Goal: Check status: Check status

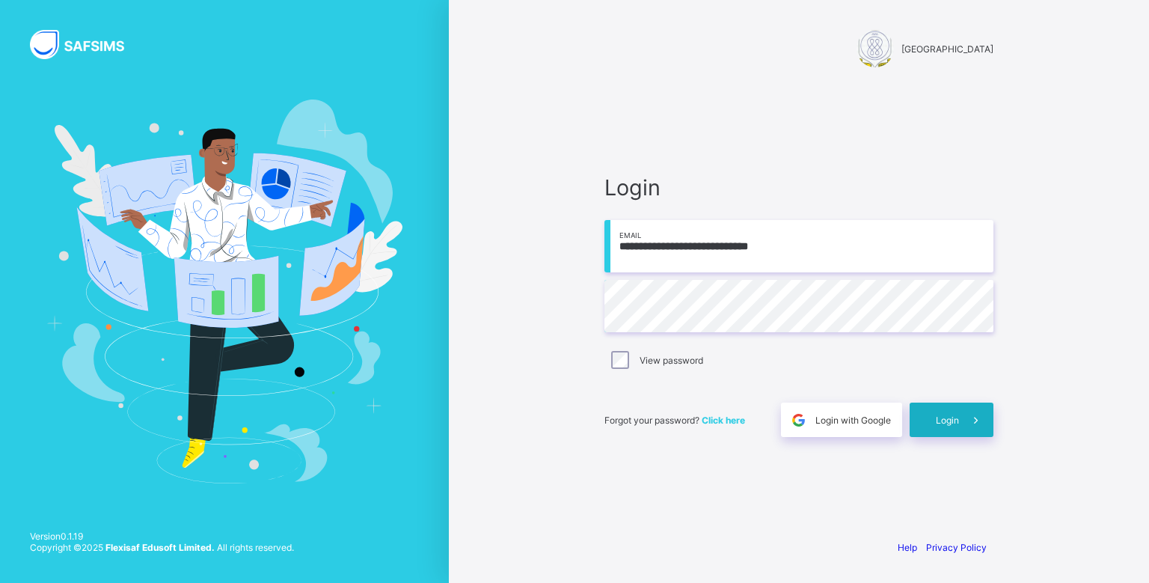
type input "**********"
click at [952, 408] on div "Login" at bounding box center [952, 419] width 84 height 34
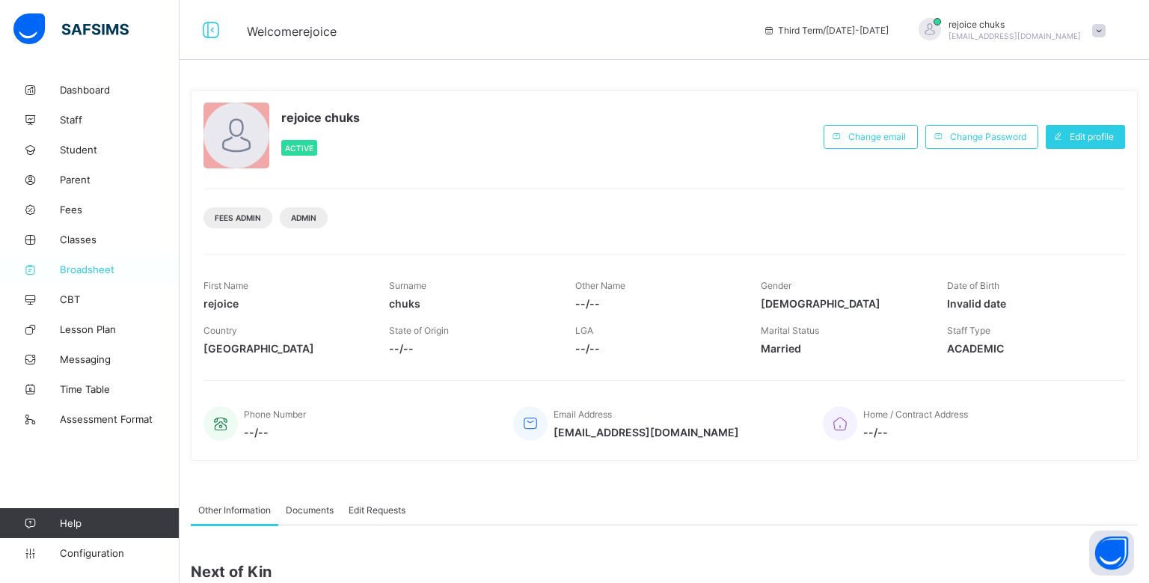
click at [76, 271] on span "Broadsheet" at bounding box center [120, 269] width 120 height 12
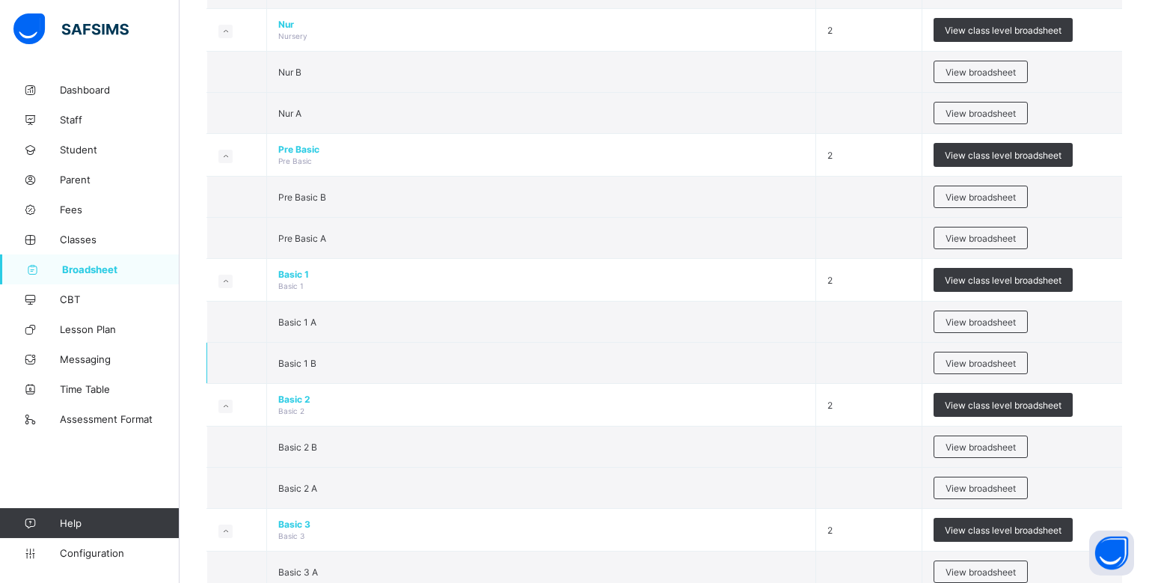
scroll to position [293, 0]
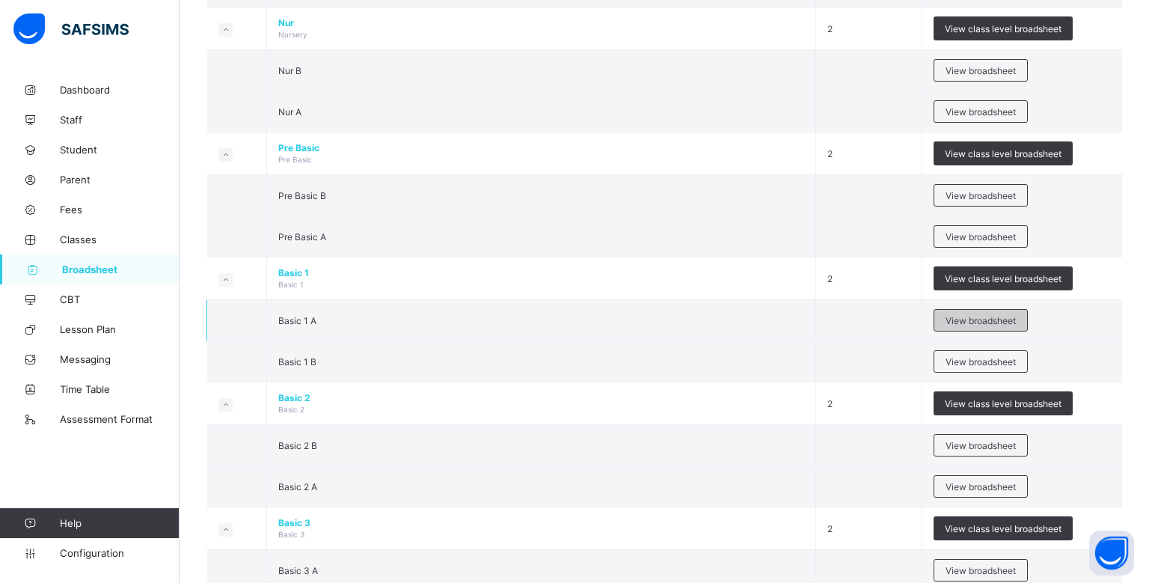
click at [1014, 322] on span "View broadsheet" at bounding box center [981, 320] width 70 height 11
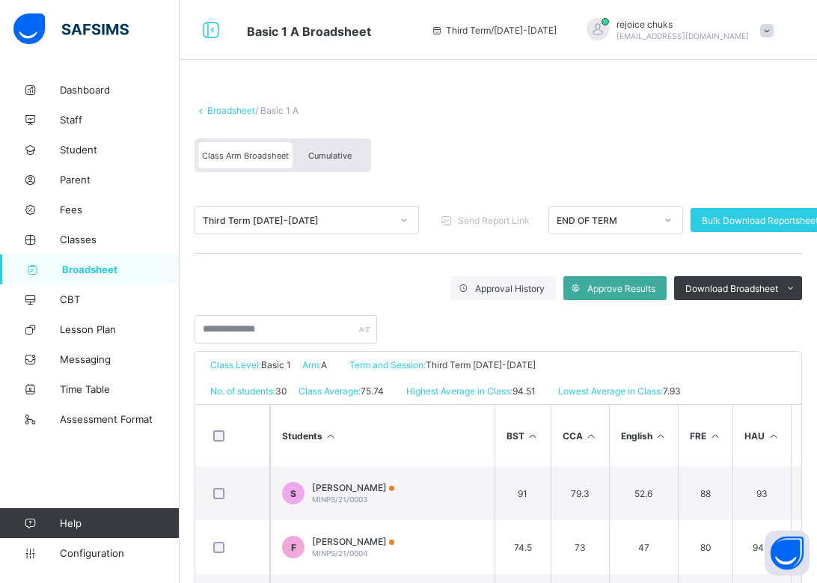
click at [334, 158] on span "Cumulative" at bounding box center [329, 155] width 43 height 10
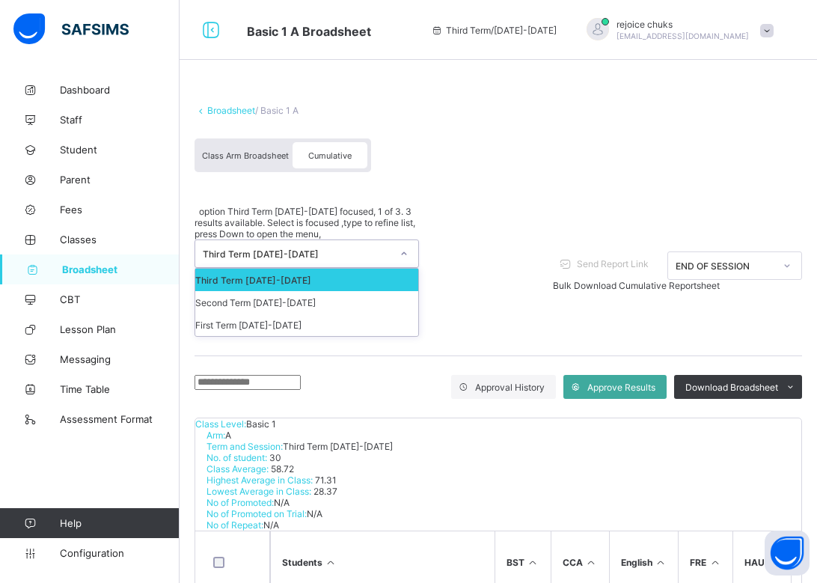
click at [394, 242] on div at bounding box center [403, 254] width 25 height 24
click at [391, 291] on div "Second Term [DATE]-[DATE]" at bounding box center [306, 302] width 223 height 22
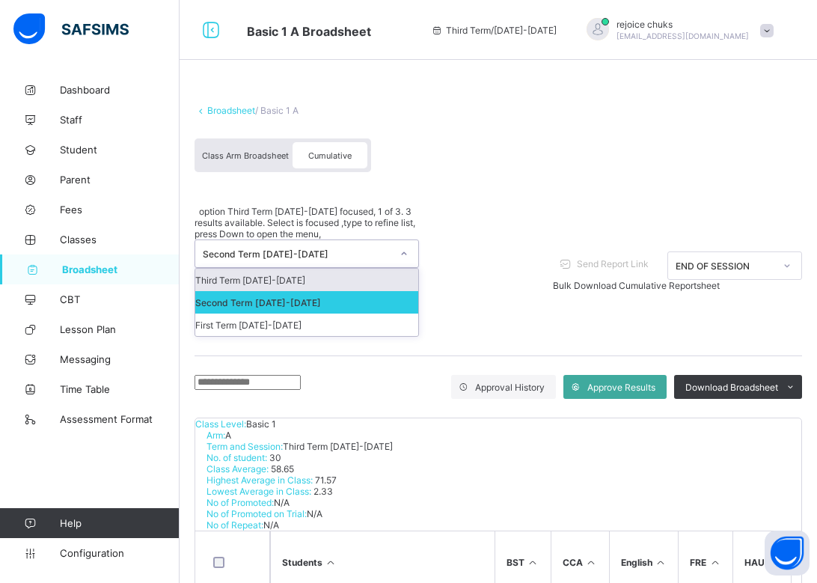
click at [404, 246] on icon at bounding box center [404, 253] width 9 height 15
click at [376, 269] on div "Third Term [DATE]-[DATE]" at bounding box center [306, 280] width 223 height 22
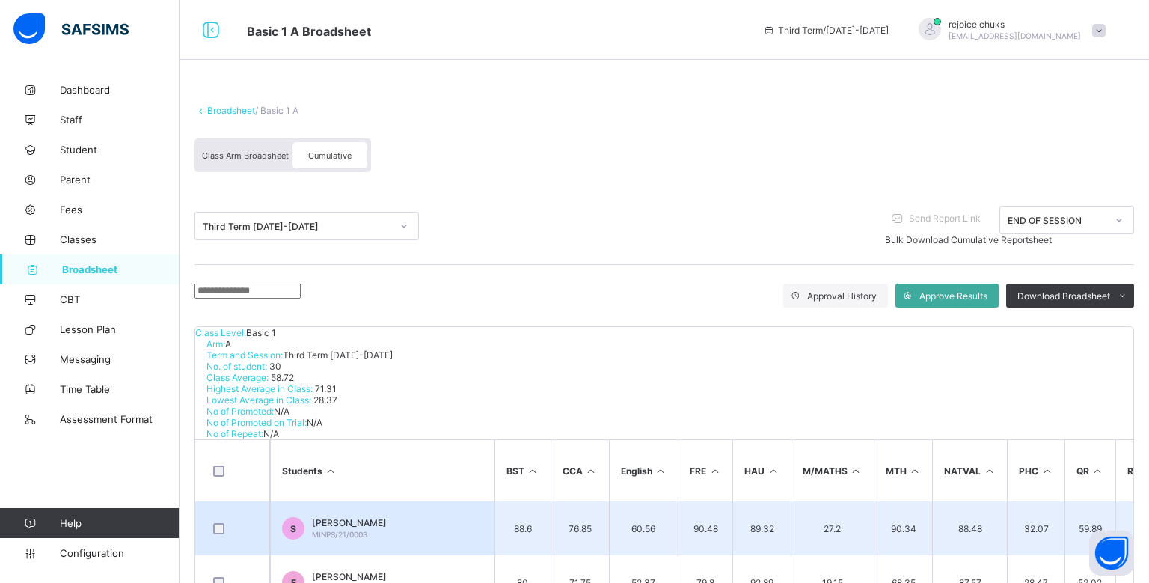
click at [439, 501] on td "S [PERSON_NAME]/21/0003" at bounding box center [382, 528] width 224 height 54
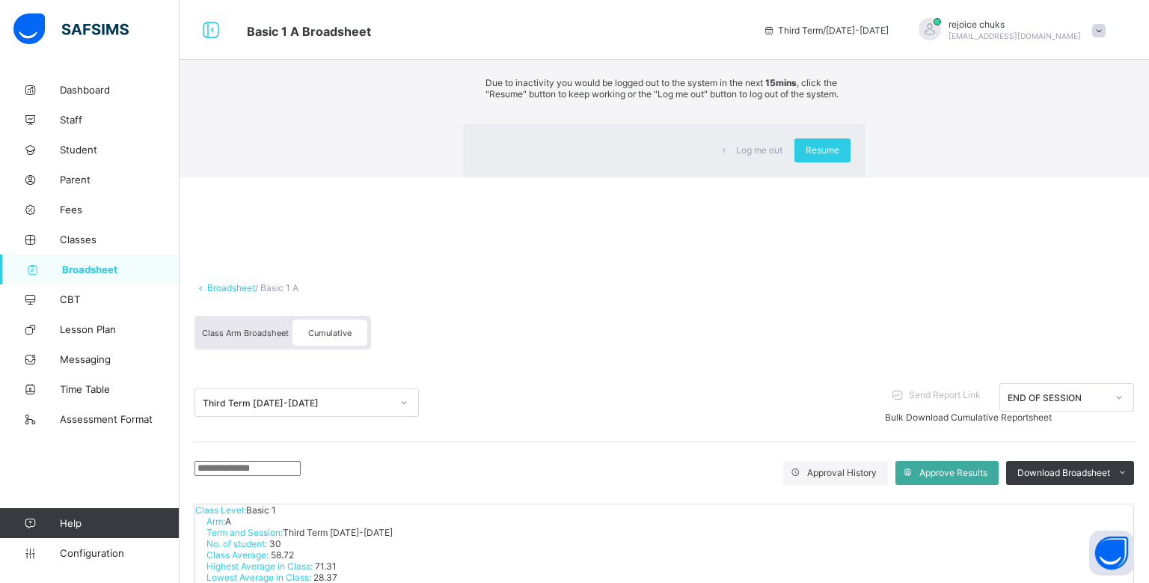
scroll to position [361, 0]
click at [736, 156] on span "Log me out" at bounding box center [759, 149] width 46 height 11
